Goal: Information Seeking & Learning: Compare options

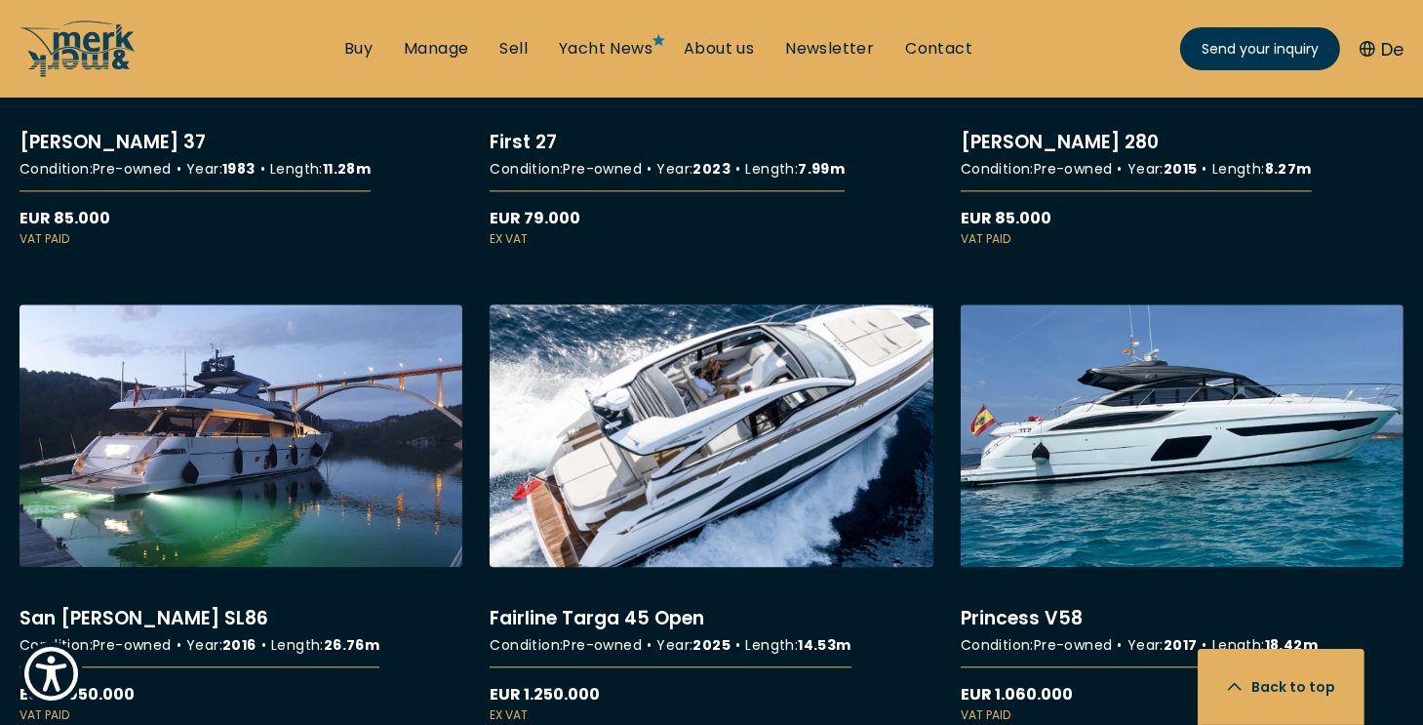
scroll to position [4494, 0]
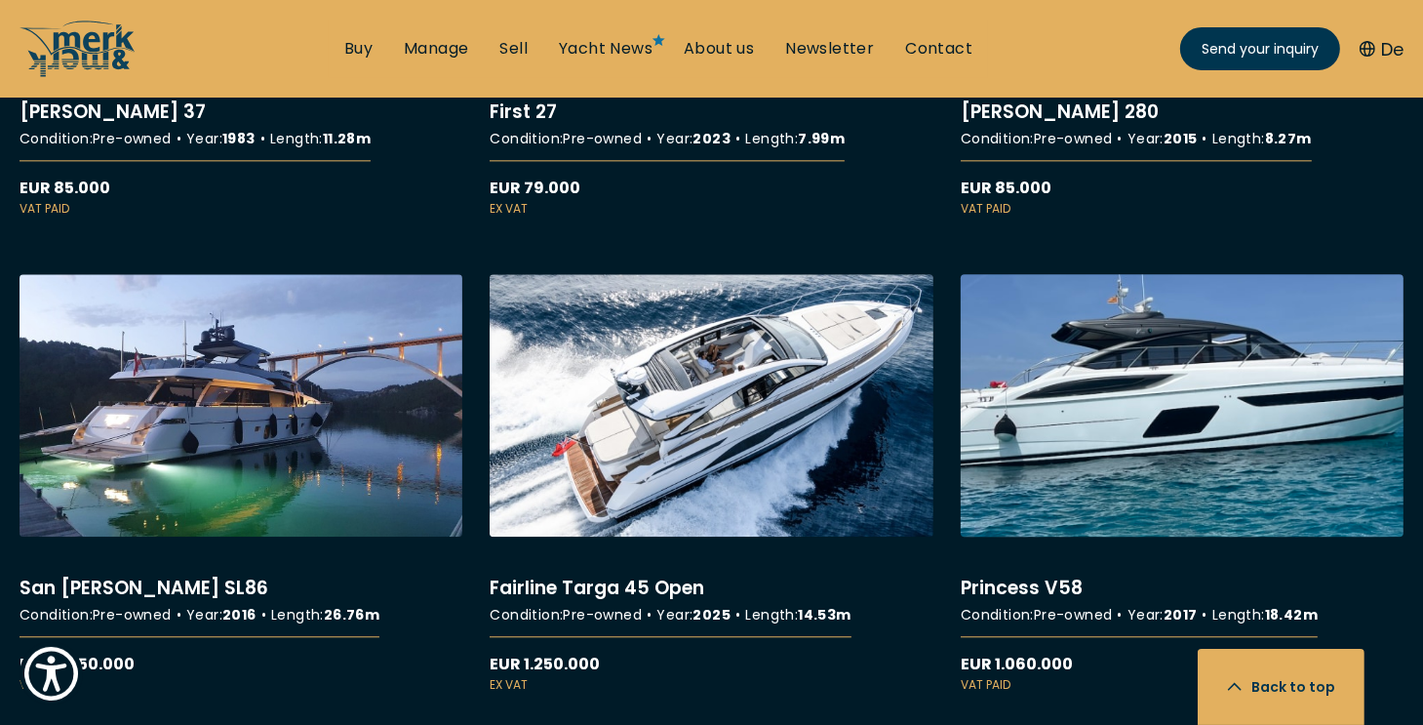
click at [1174, 382] on link "More details about Princess V58" at bounding box center [1182, 484] width 443 height 420
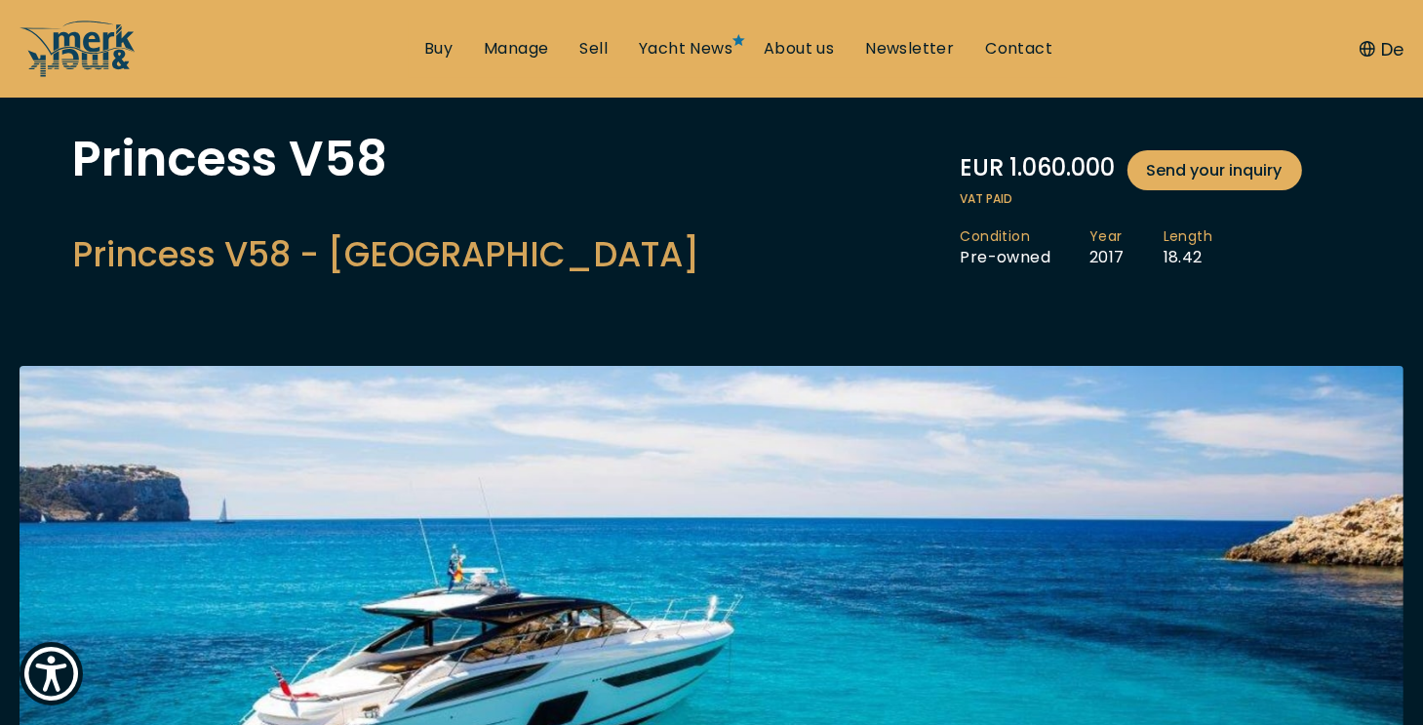
scroll to position [98, 0]
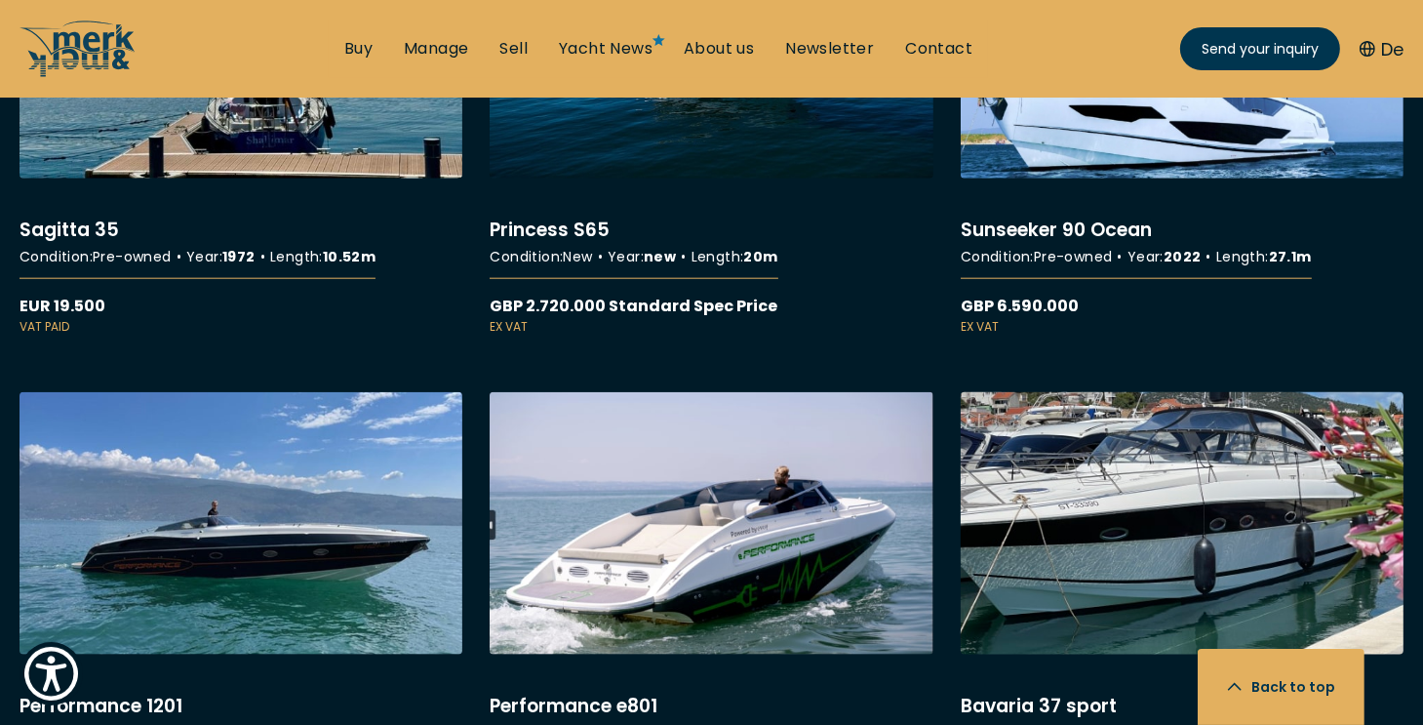
scroll to position [9171, 0]
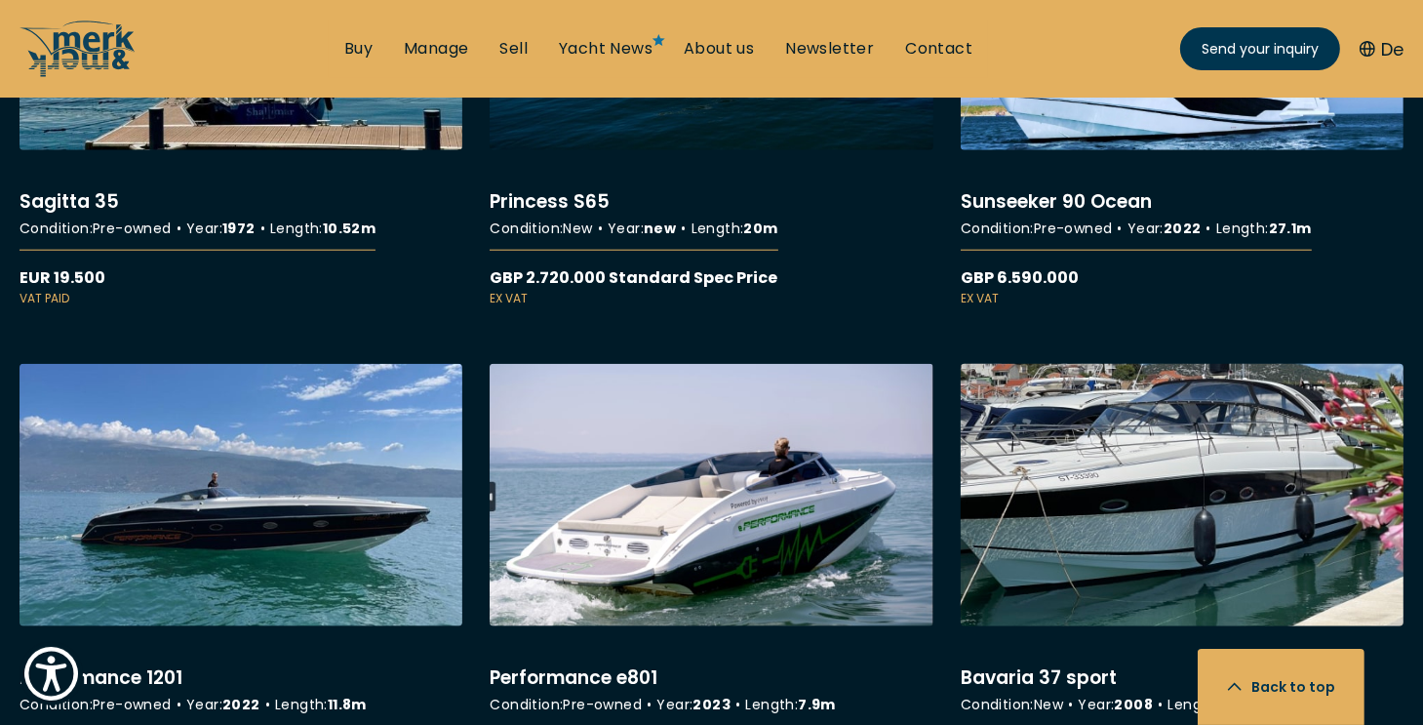
click at [1187, 450] on link "More details about Bavaria 37 sport" at bounding box center [1182, 574] width 443 height 420
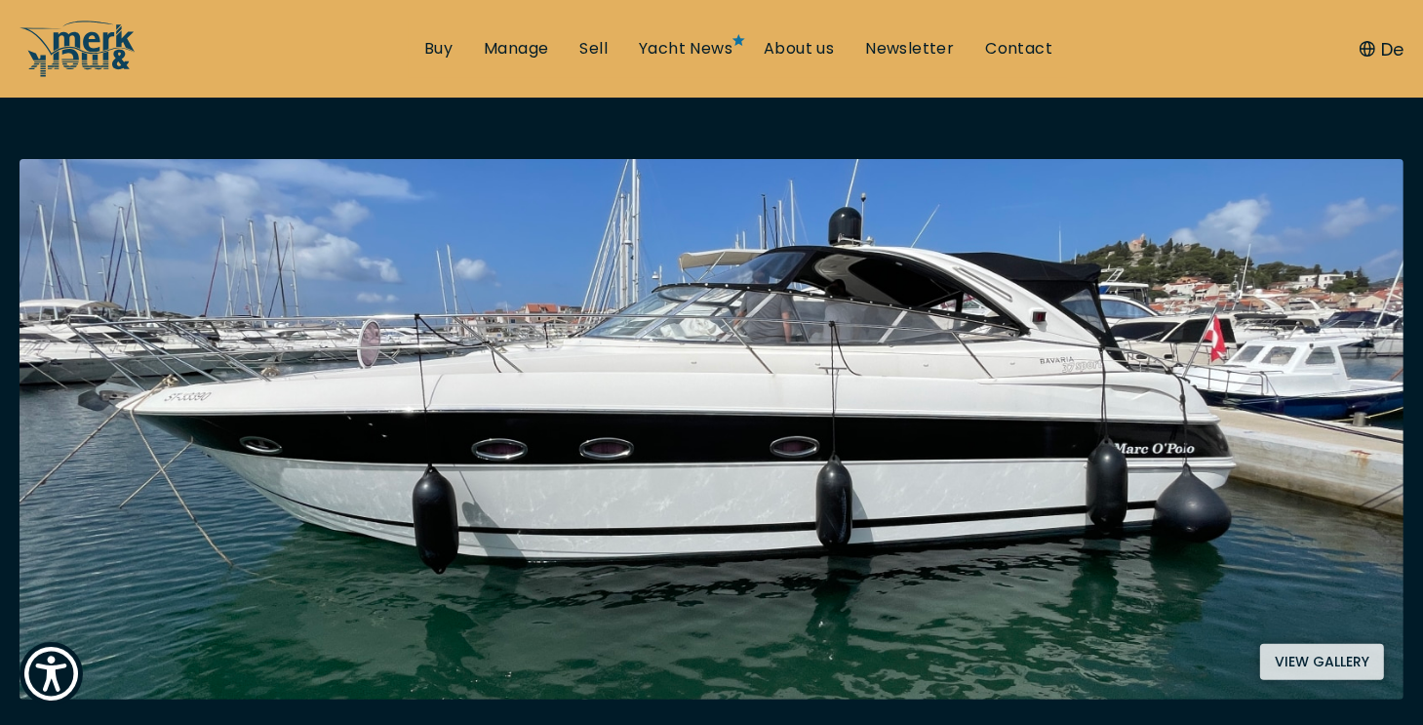
scroll to position [390, 0]
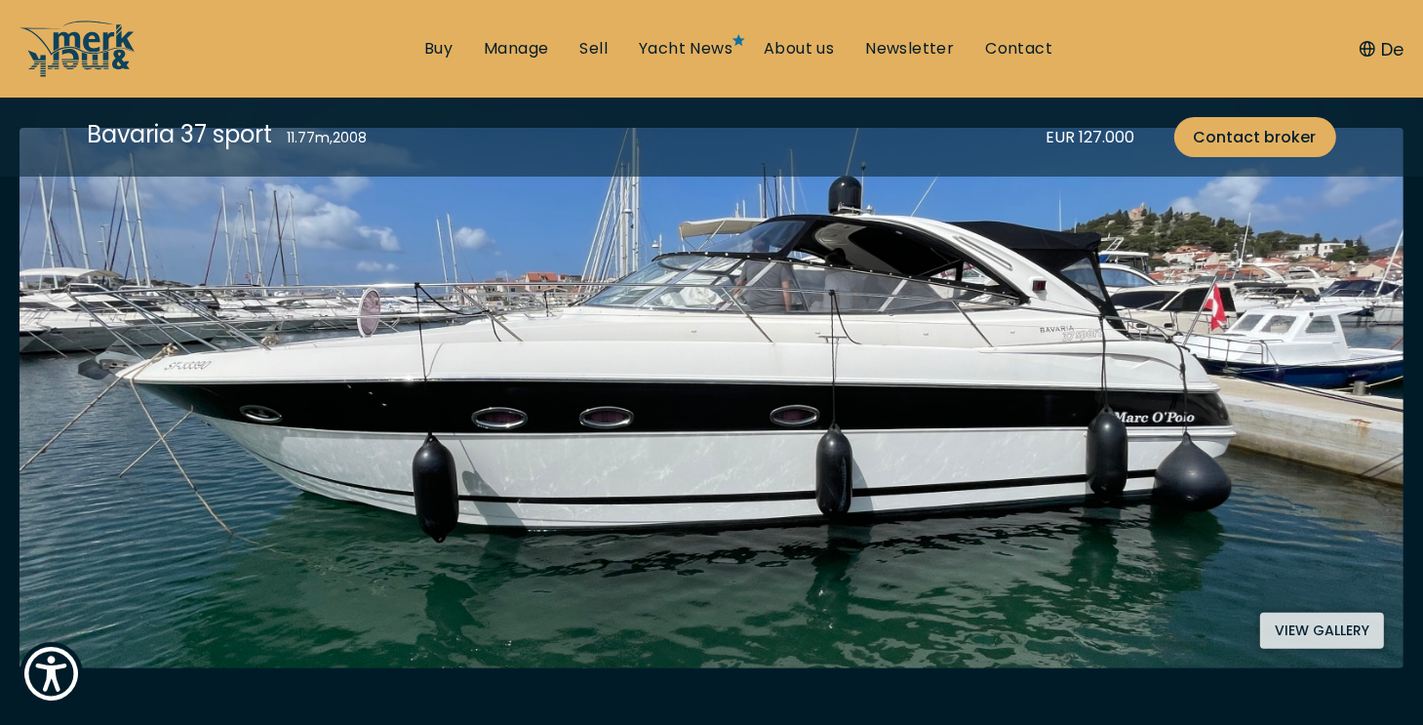
click at [1346, 627] on button "View gallery" at bounding box center [1323, 631] width 124 height 36
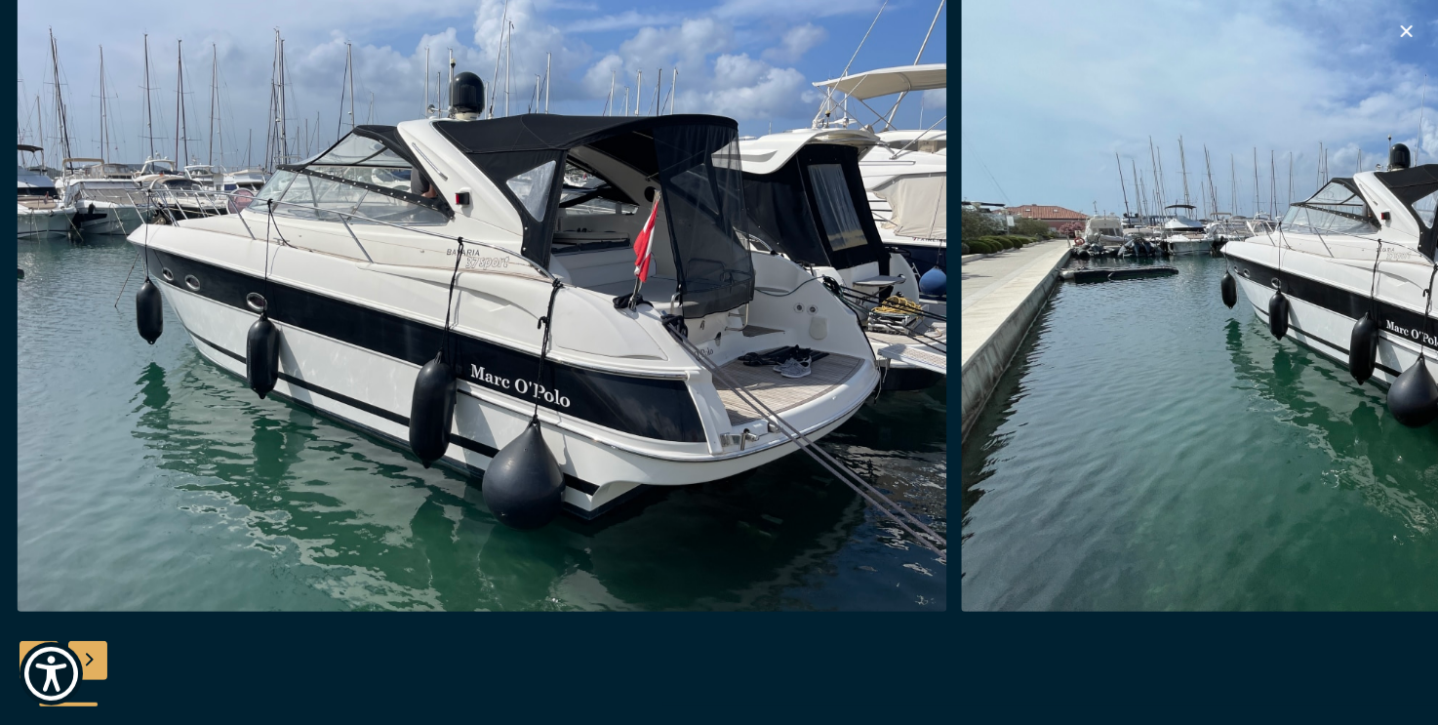
click at [908, 348] on img "button" at bounding box center [483, 299] width 930 height 624
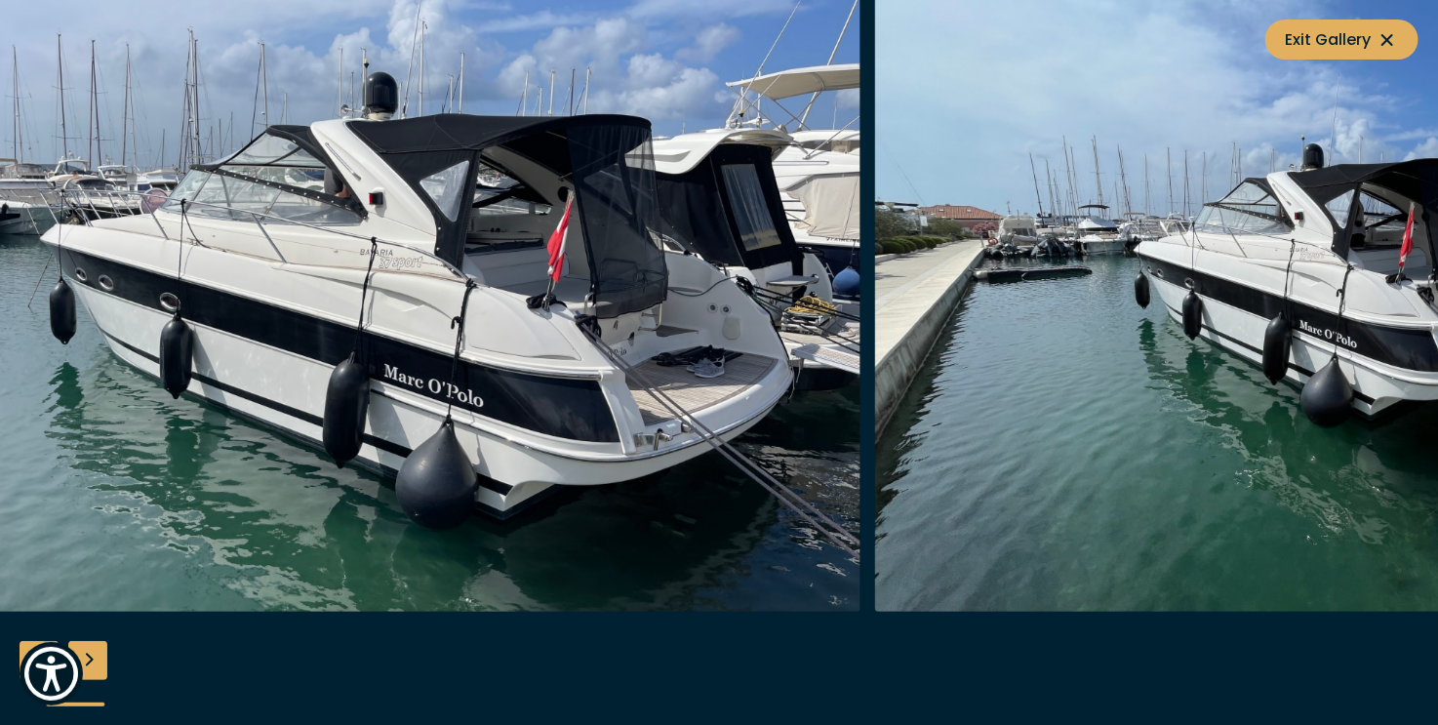
click at [946, 286] on img "button" at bounding box center [1339, 299] width 930 height 624
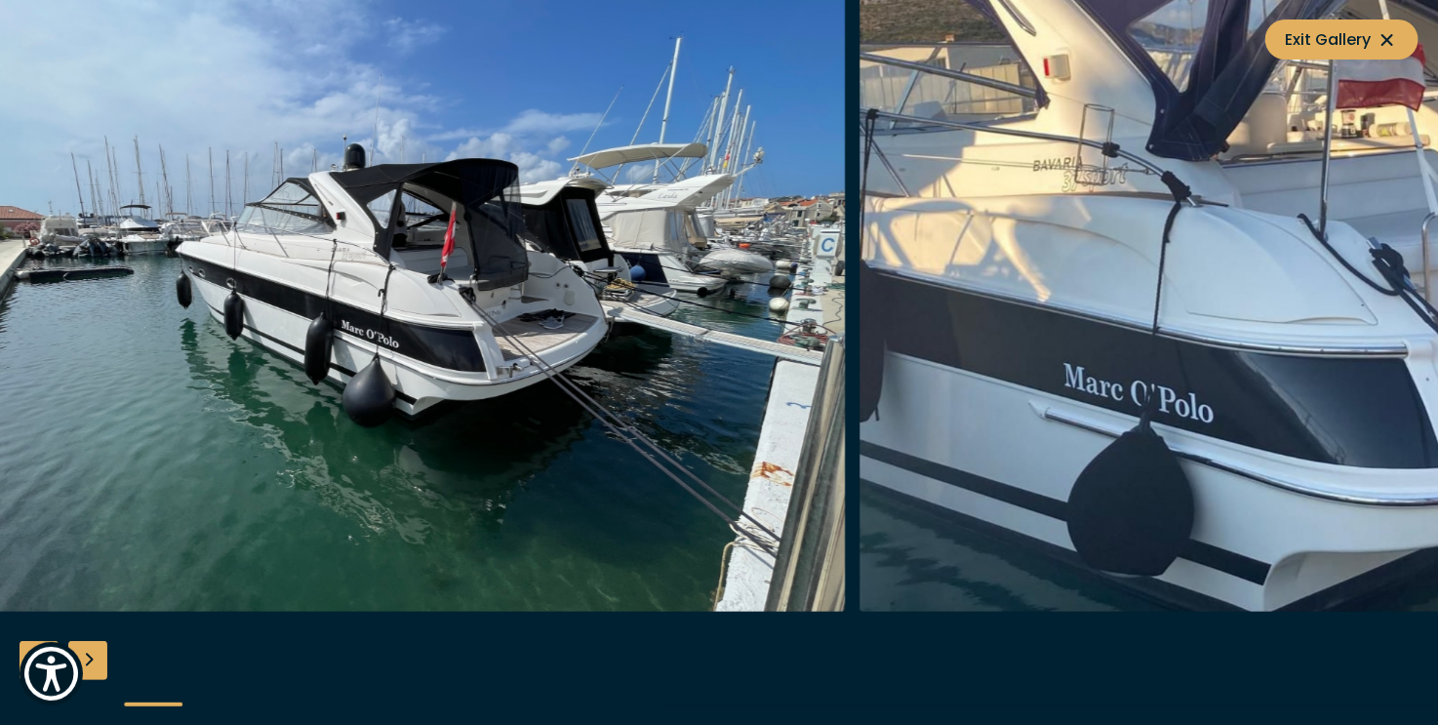
click at [347, 349] on img "button" at bounding box center [381, 299] width 930 height 624
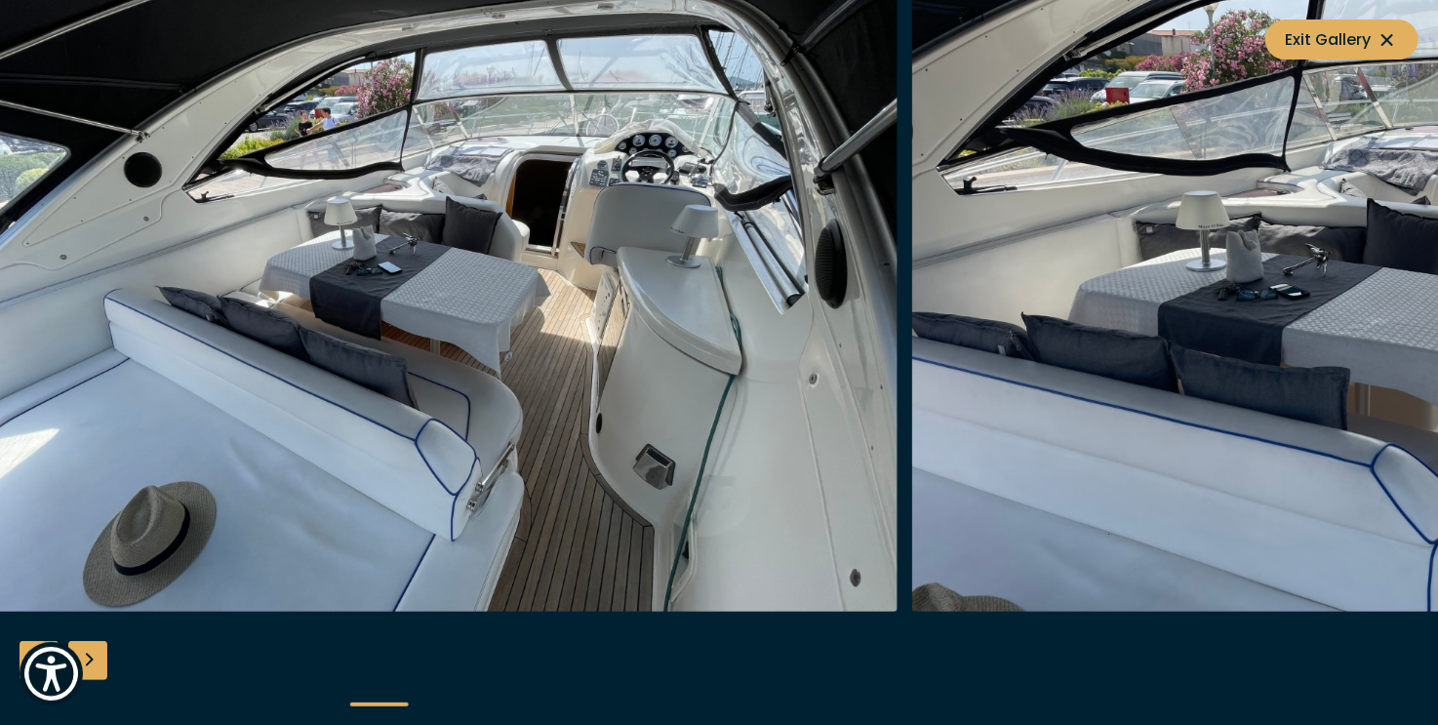
click at [912, 225] on img "button" at bounding box center [1377, 299] width 930 height 624
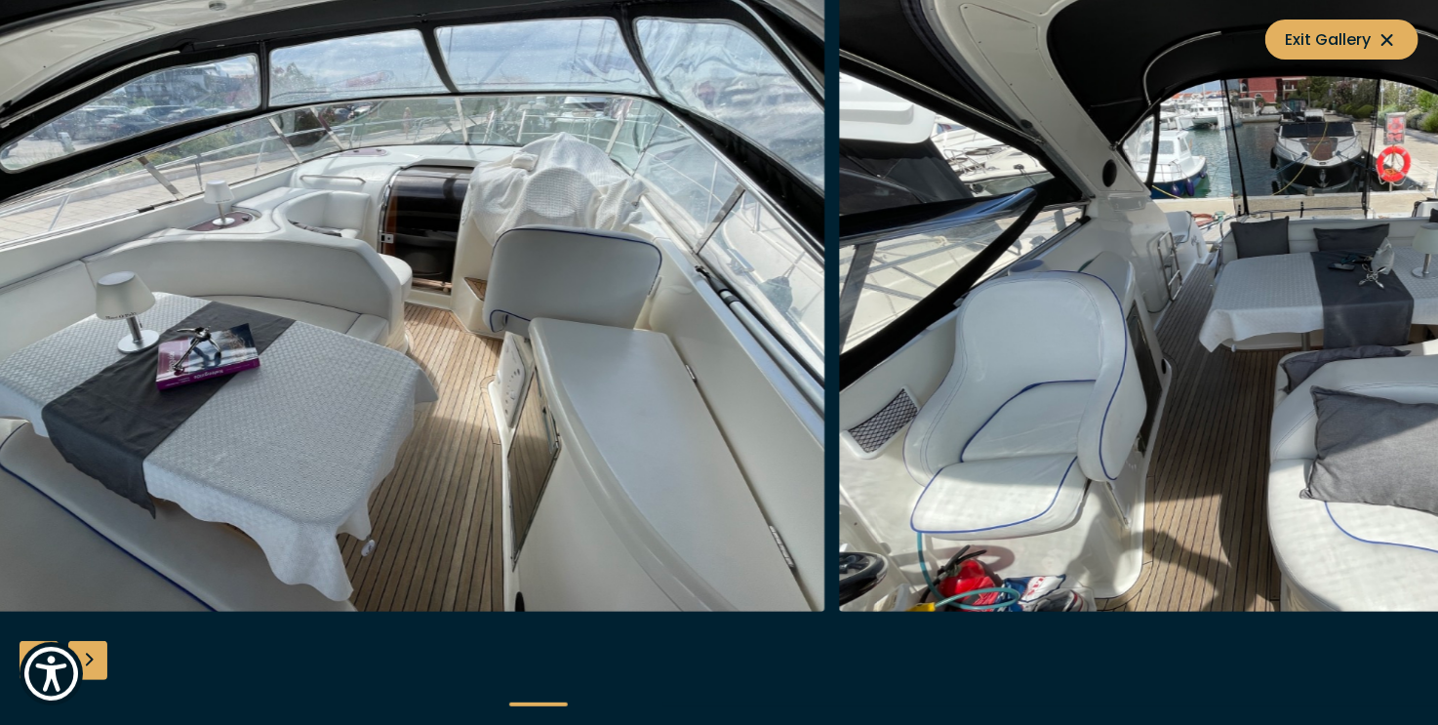
click at [839, 228] on img "button" at bounding box center [1304, 299] width 930 height 624
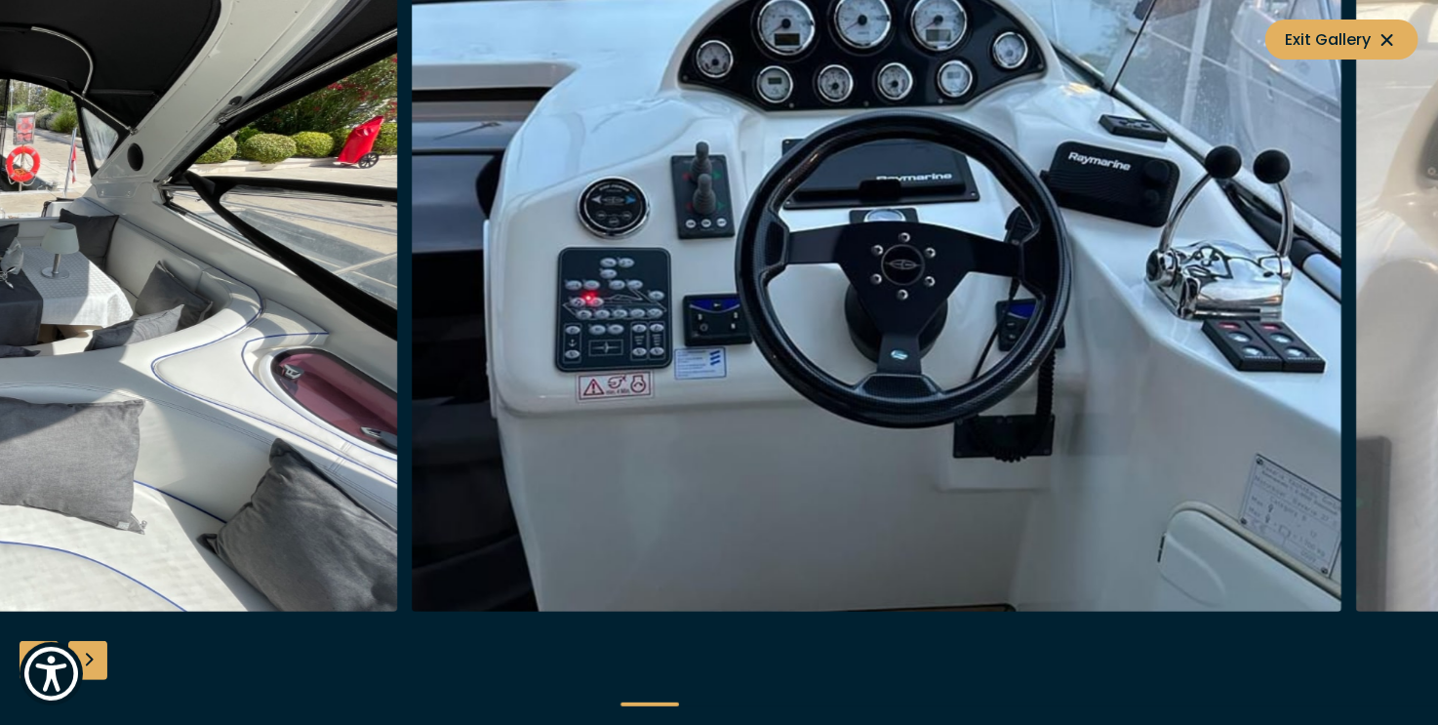
click at [908, 267] on img "button" at bounding box center [878, 299] width 930 height 624
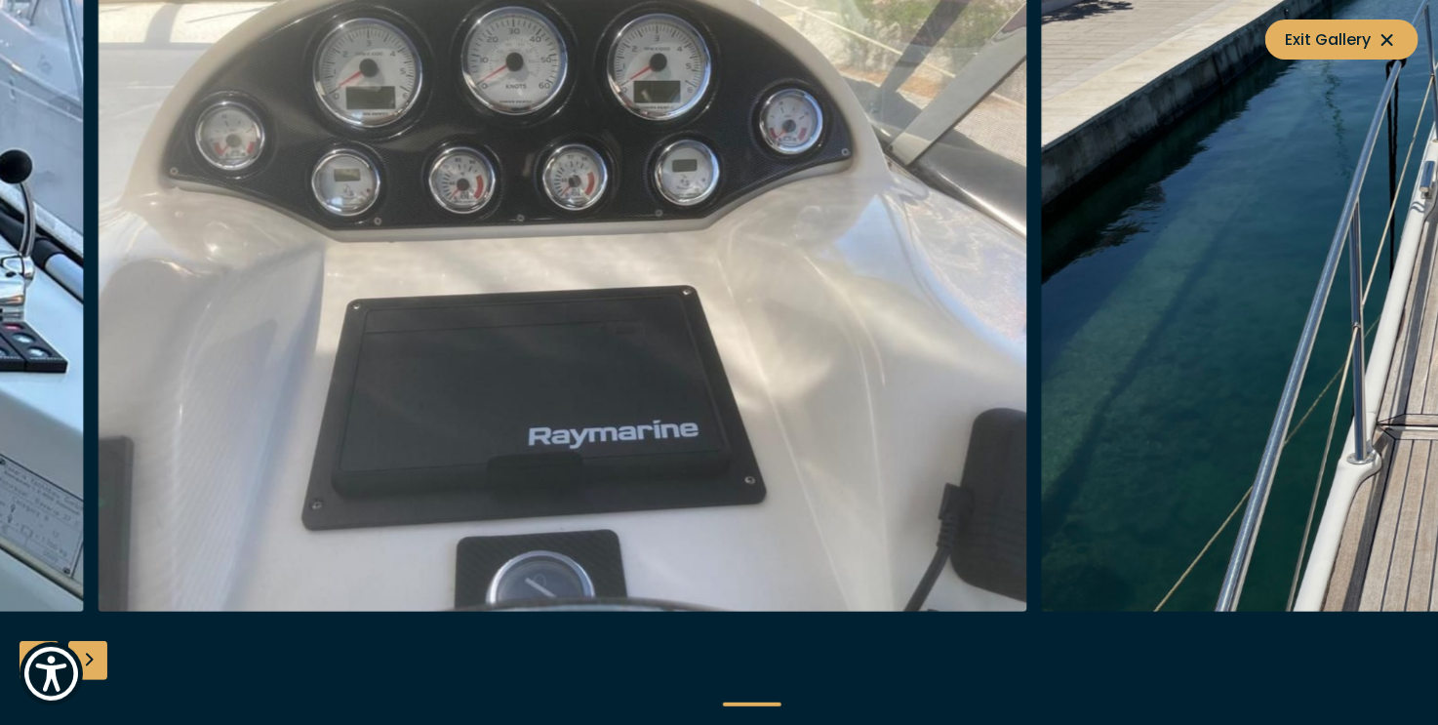
click at [725, 248] on img "button" at bounding box center [564, 299] width 930 height 624
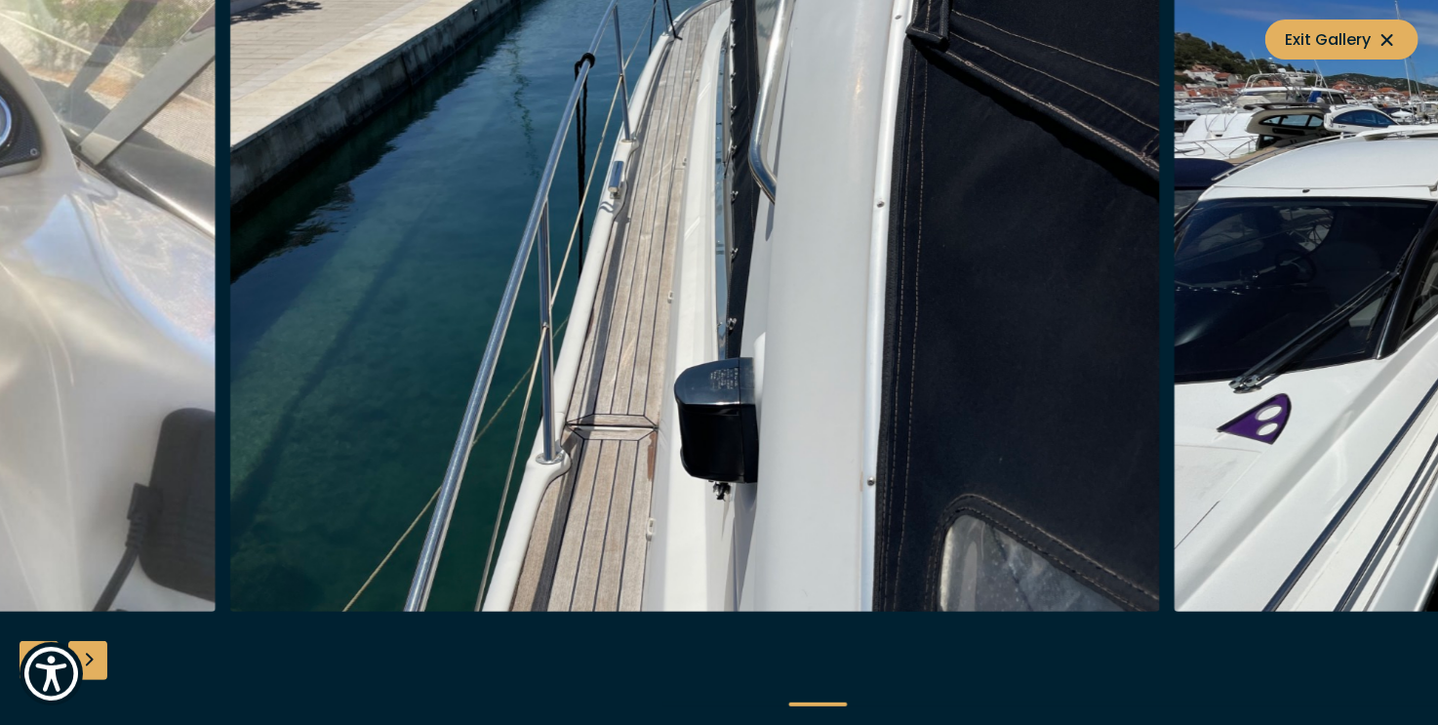
click at [844, 233] on img "button" at bounding box center [695, 299] width 930 height 624
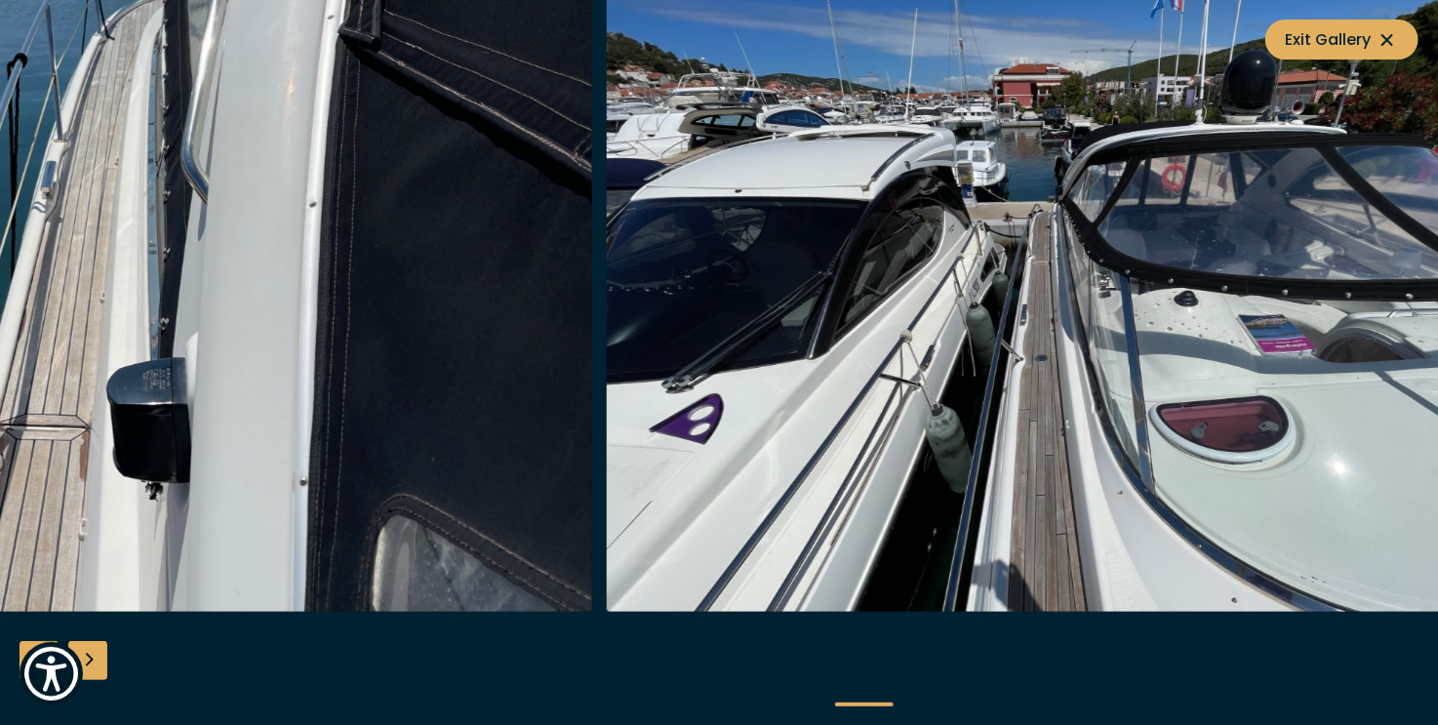
click at [836, 244] on img "button" at bounding box center [1072, 299] width 930 height 624
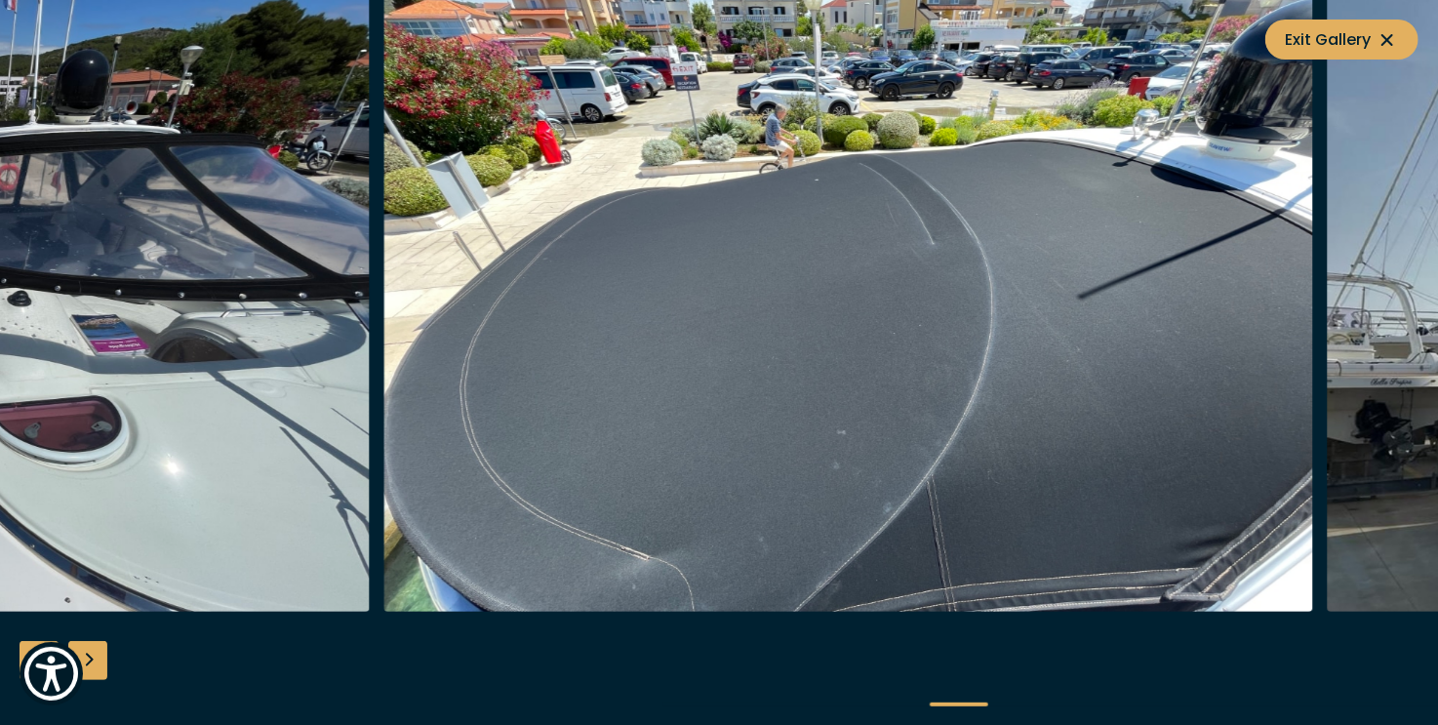
click at [609, 205] on img "button" at bounding box center [848, 299] width 930 height 624
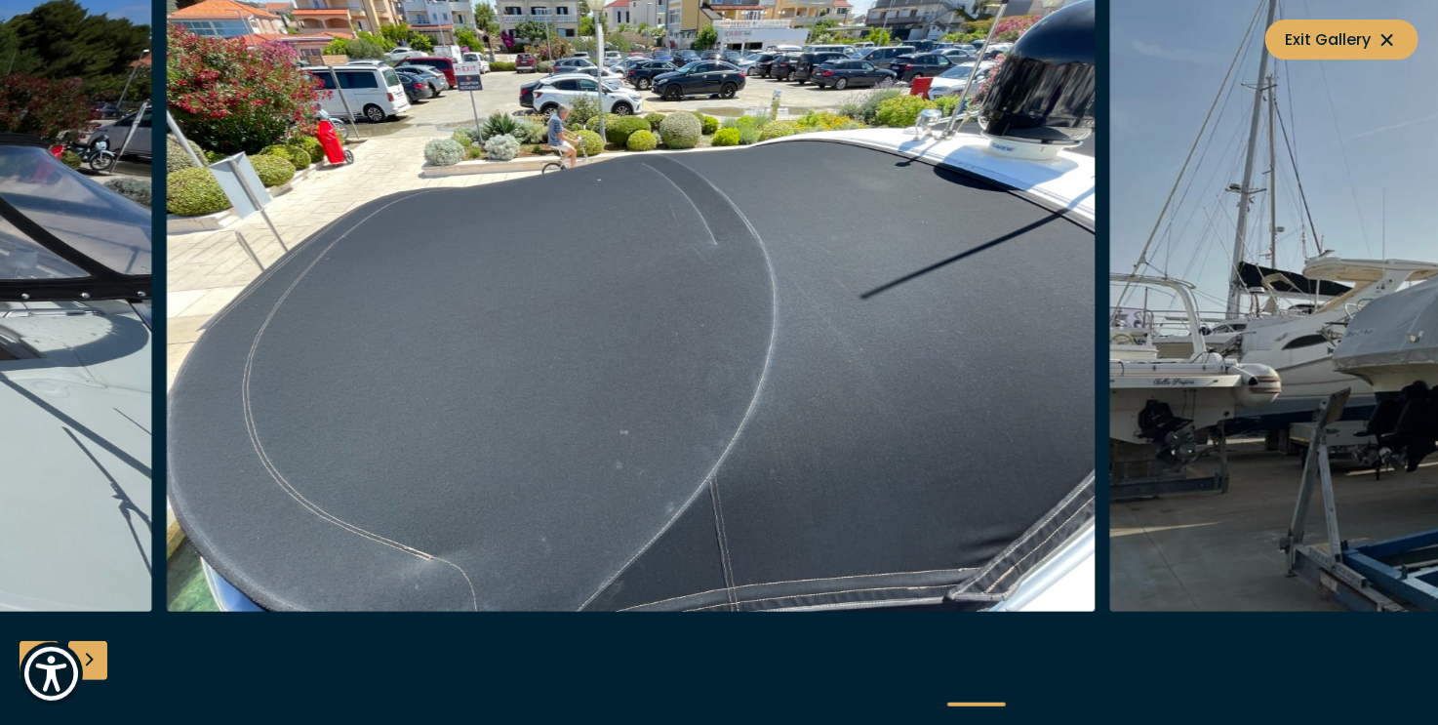
click at [753, 187] on img "button" at bounding box center [631, 299] width 930 height 624
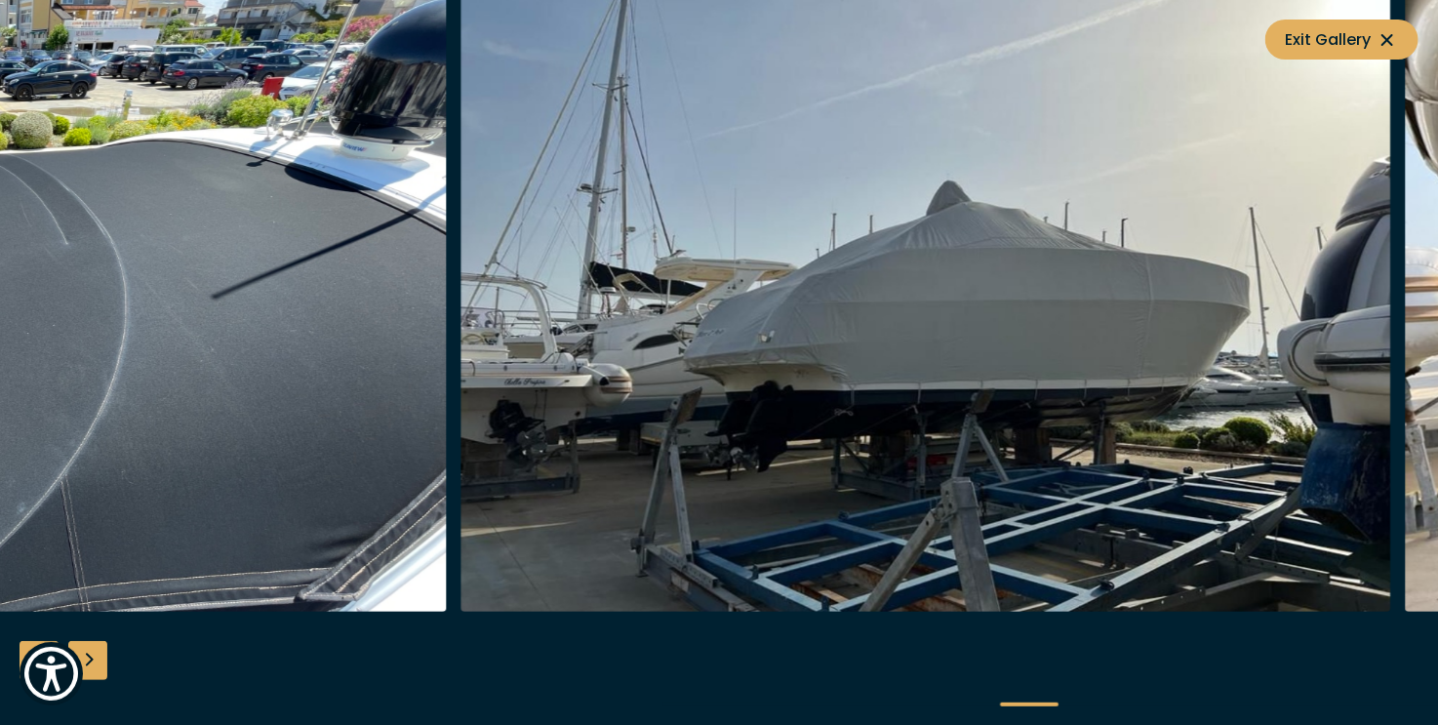
click at [1012, 217] on img "button" at bounding box center [926, 299] width 930 height 624
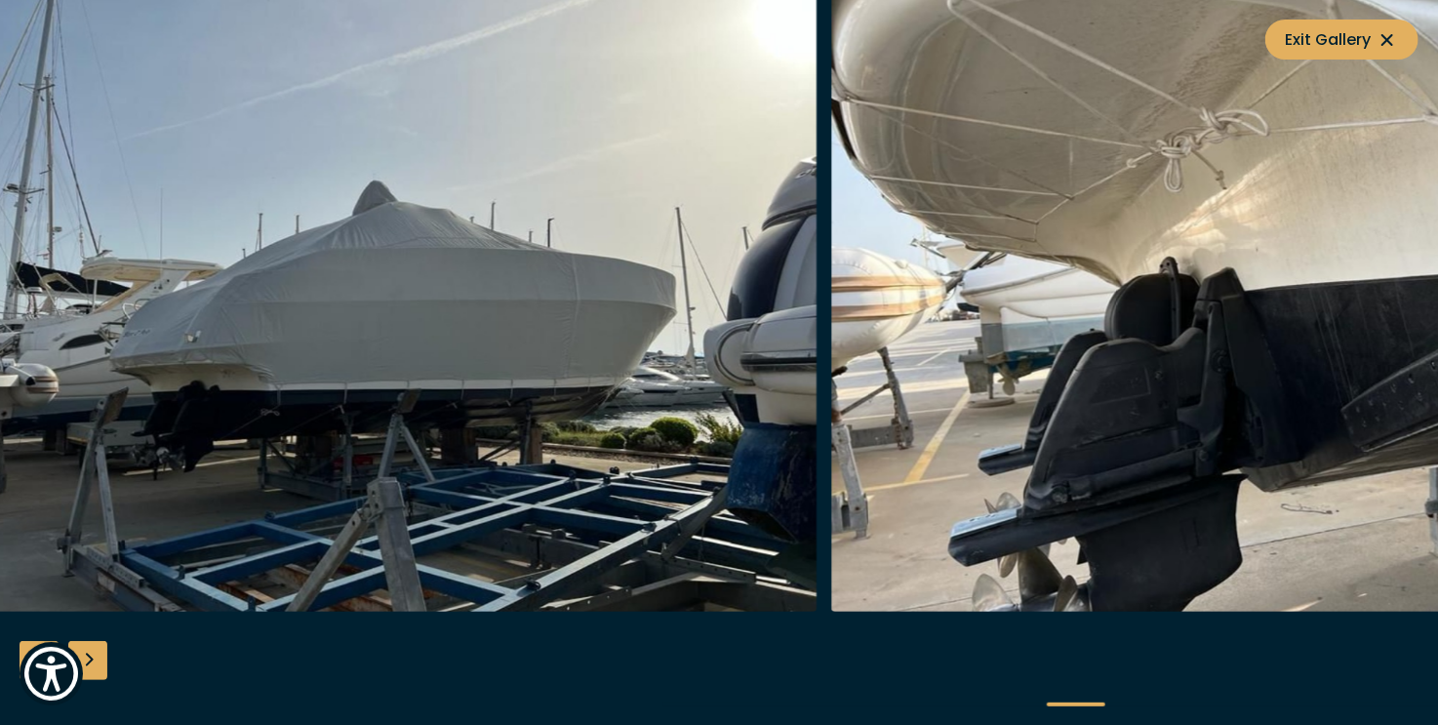
click at [975, 232] on img "button" at bounding box center [1296, 299] width 930 height 624
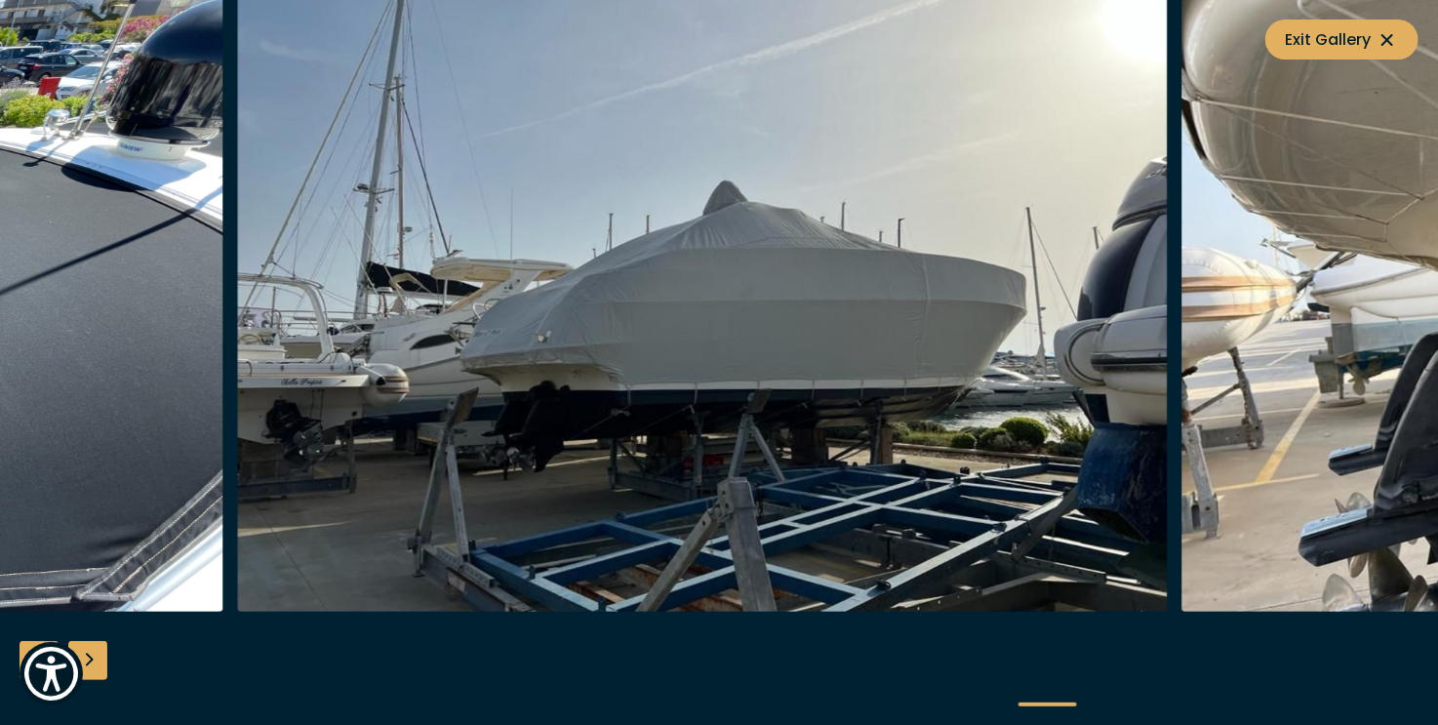
click at [757, 198] on img "button" at bounding box center [703, 299] width 930 height 624
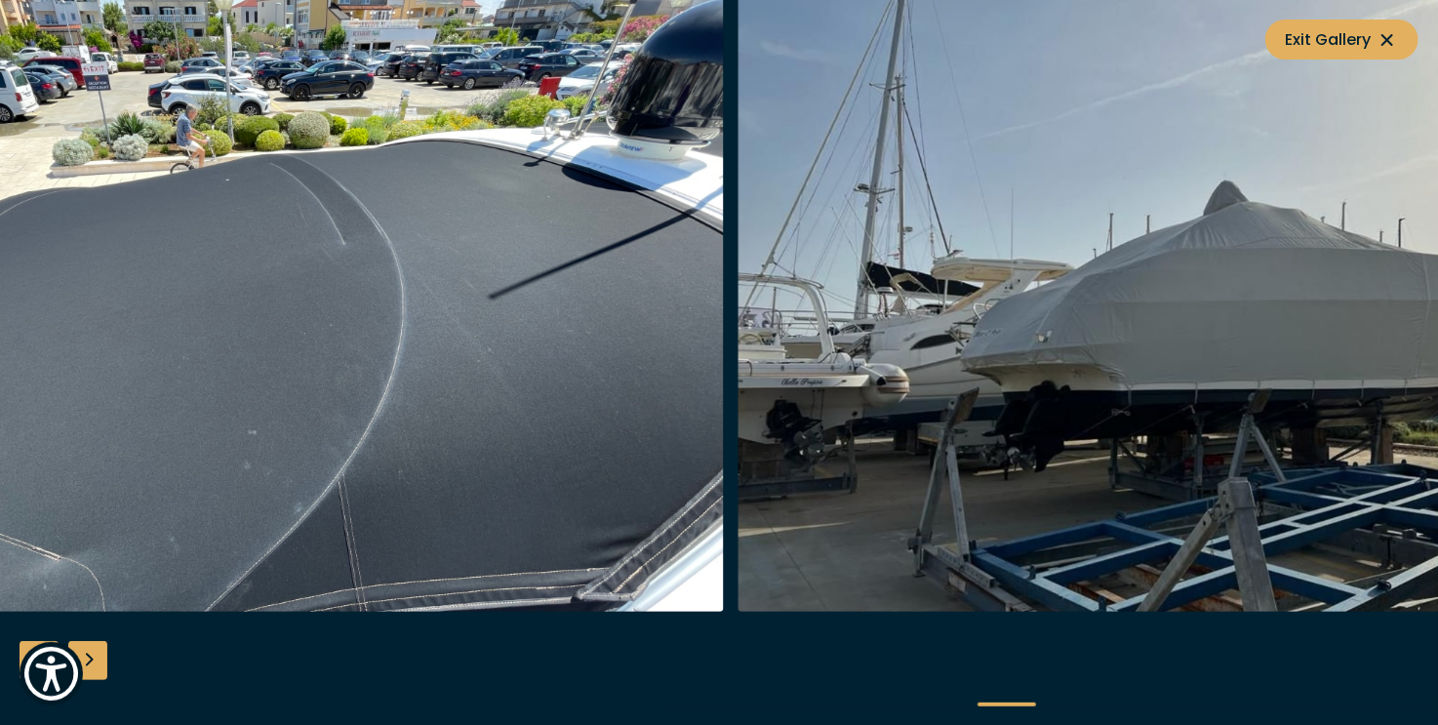
click at [582, 234] on img "button" at bounding box center [259, 299] width 930 height 624
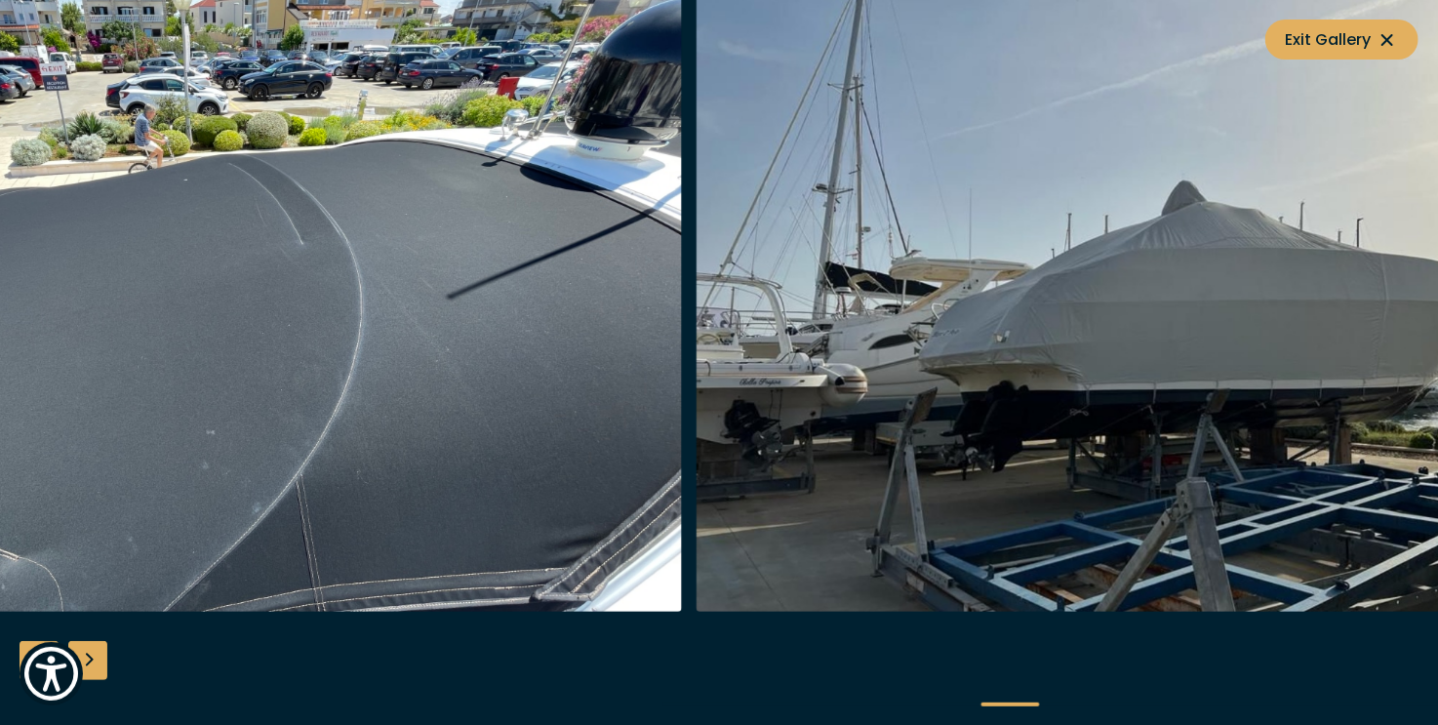
click at [1319, 251] on img "button" at bounding box center [1162, 299] width 930 height 624
click at [1390, 39] on icon at bounding box center [1387, 39] width 23 height 23
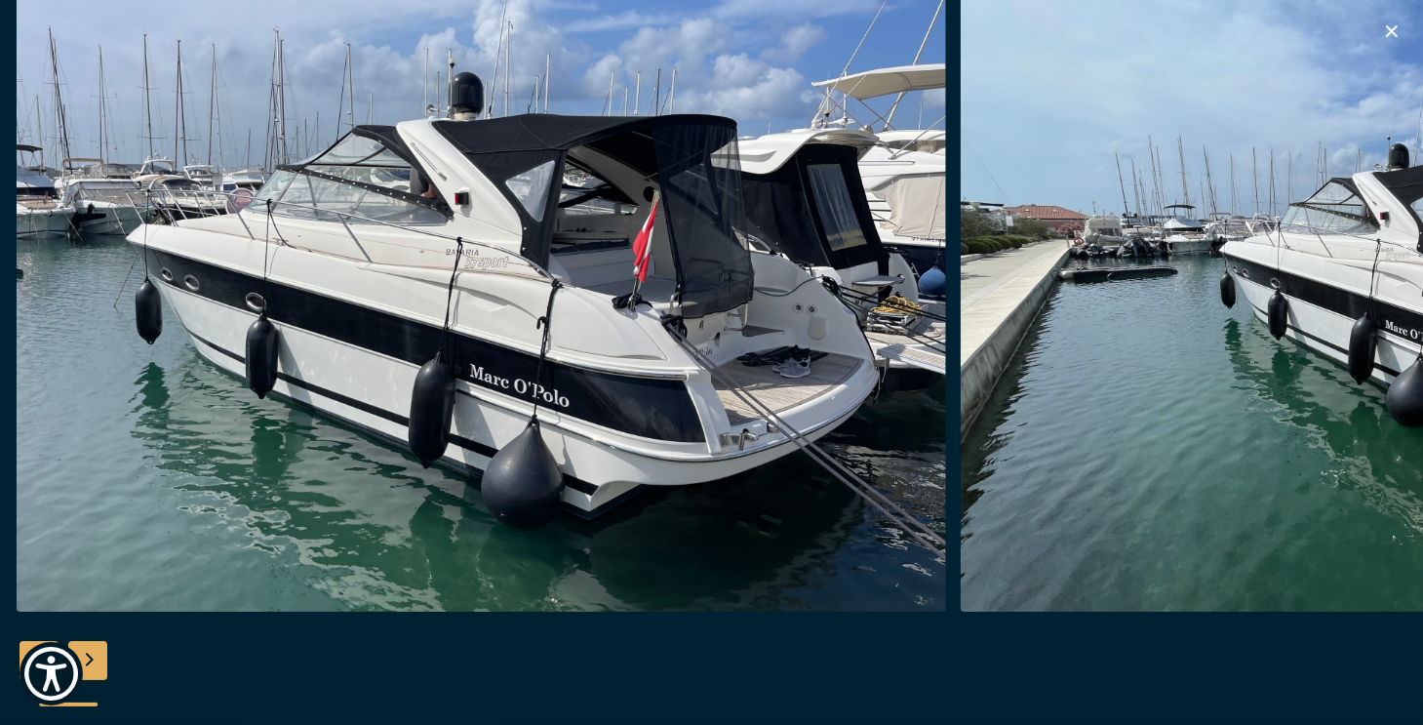
scroll to position [780, 0]
click at [1387, 30] on icon "button" at bounding box center [1392, 31] width 23 height 23
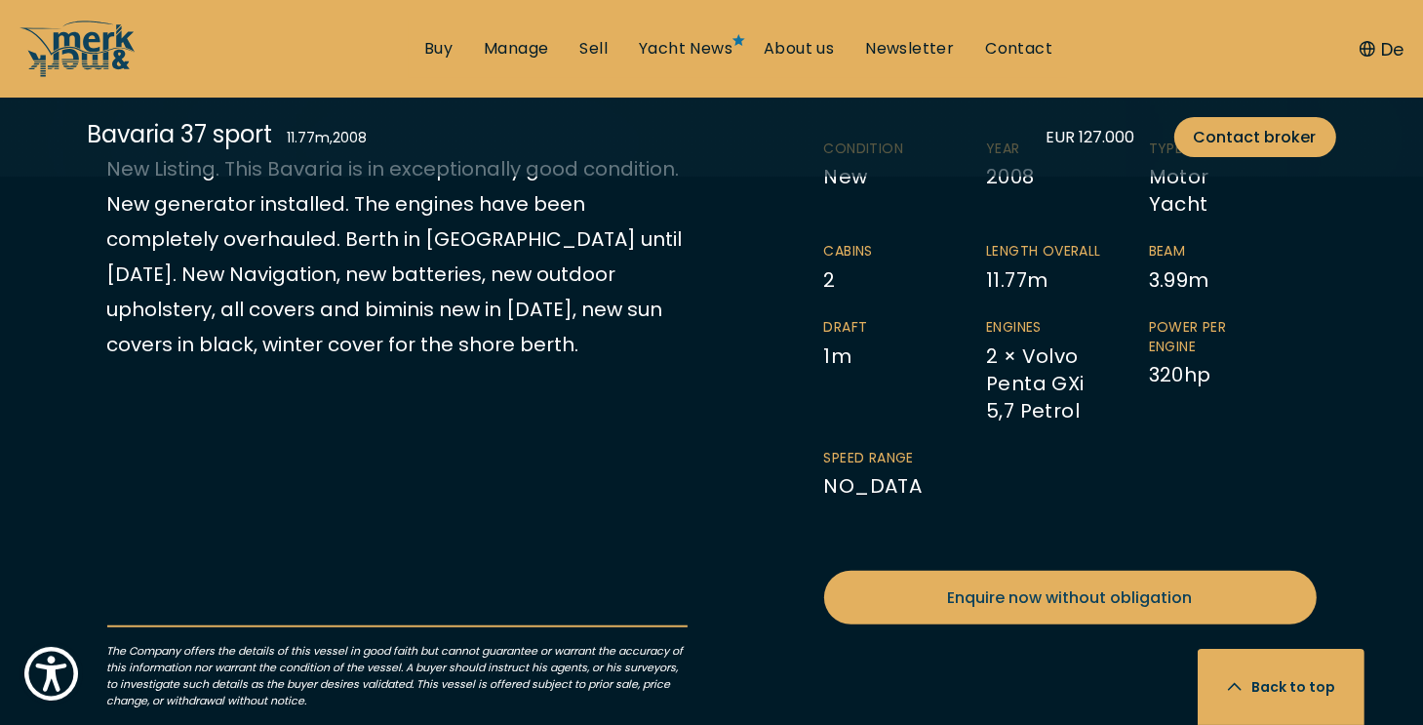
scroll to position [1268, 0]
